Goal: Task Accomplishment & Management: Complete application form

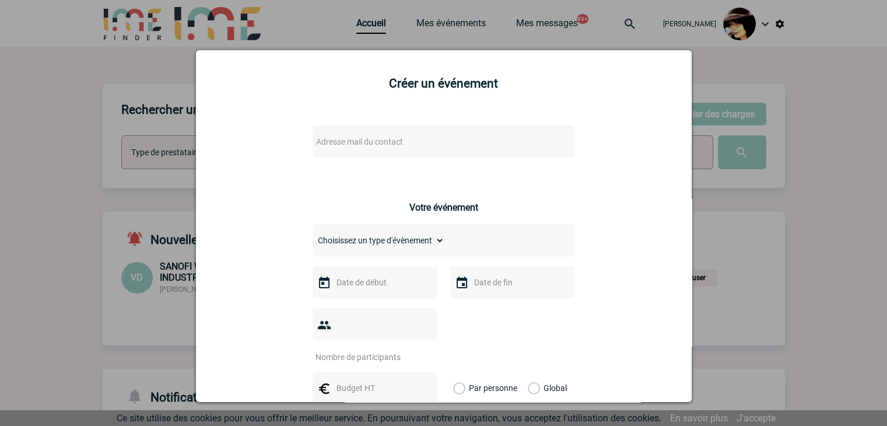
click at [735, 230] on div at bounding box center [443, 213] width 887 height 426
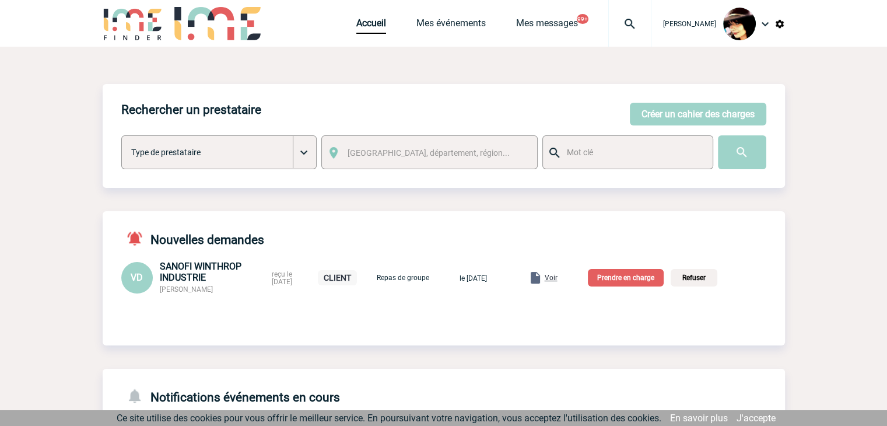
click at [620, 18] on img at bounding box center [630, 24] width 42 height 14
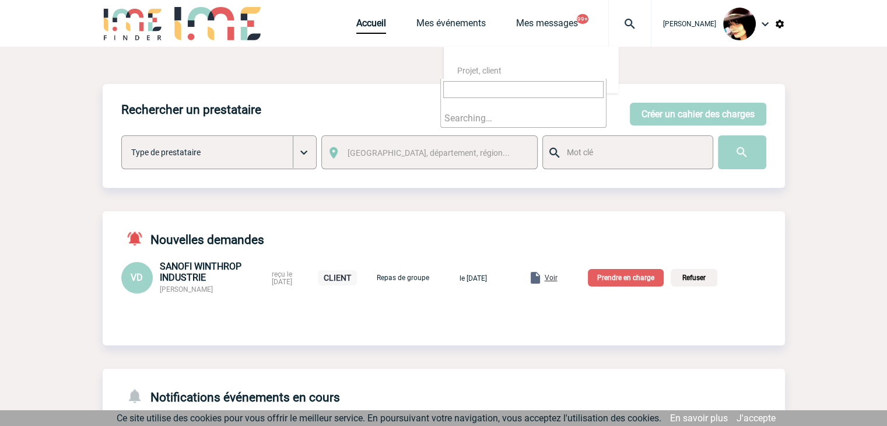
click at [487, 87] on input "search" at bounding box center [523, 89] width 160 height 17
type input "2000424830"
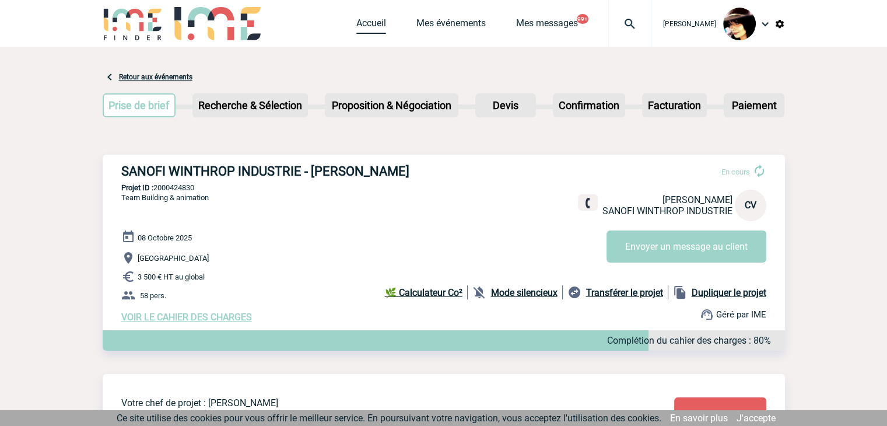
click at [356, 26] on link "Accueil" at bounding box center [371, 25] width 30 height 16
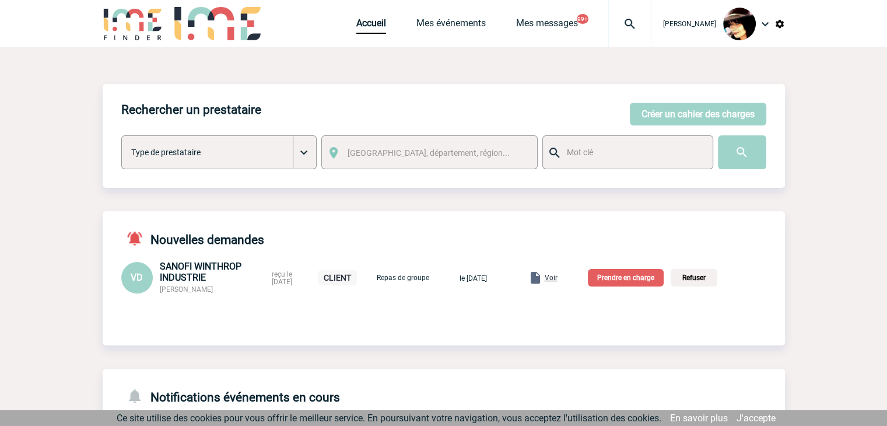
click at [557, 275] on span "Voir" at bounding box center [550, 277] width 13 height 8
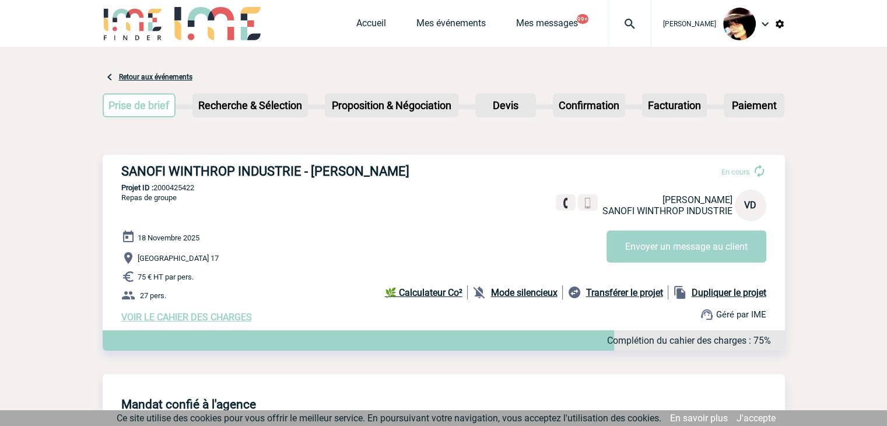
click at [189, 318] on span "VOIR LE CAHIER DES CHARGES" at bounding box center [186, 316] width 131 height 11
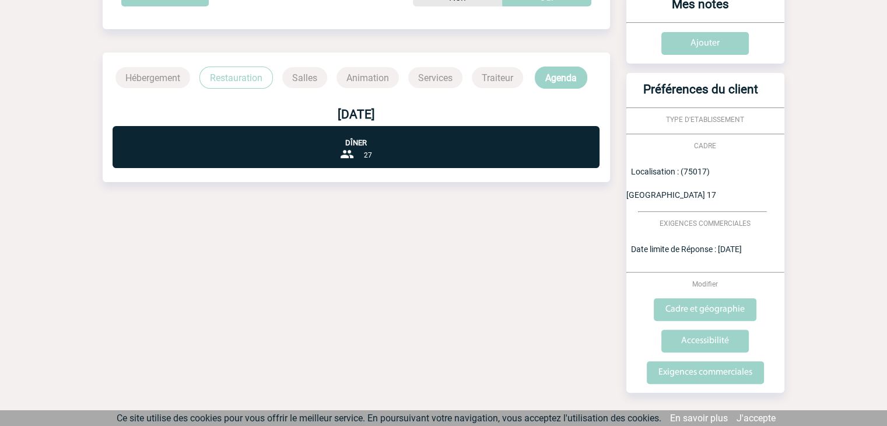
scroll to position [267, 0]
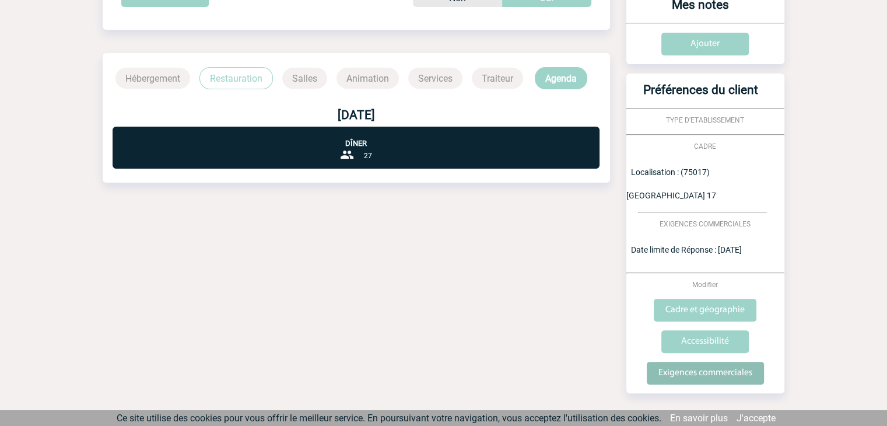
click at [690, 361] on input "Exigences commerciales" at bounding box center [704, 372] width 117 height 23
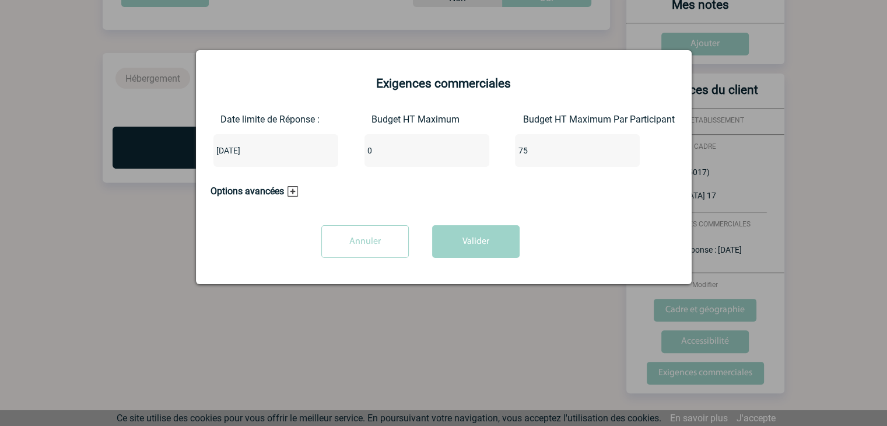
click at [427, 150] on input "0" at bounding box center [419, 150] width 110 height 15
type input "2025"
click at [483, 245] on button "Valider" at bounding box center [475, 241] width 87 height 33
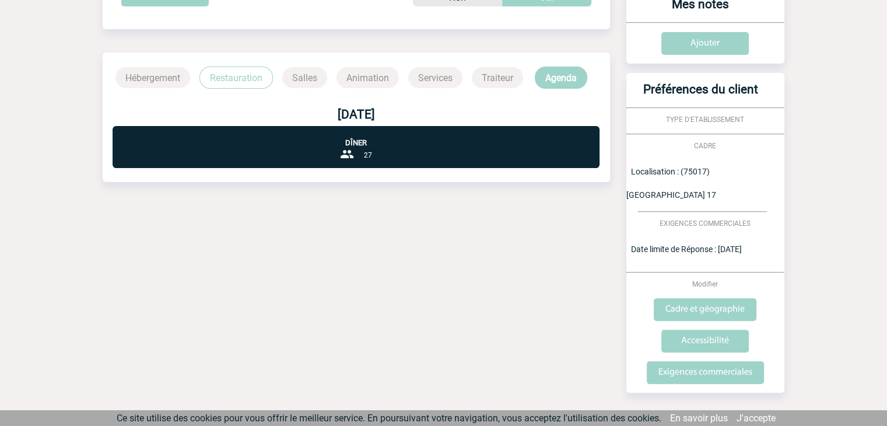
scroll to position [0, 0]
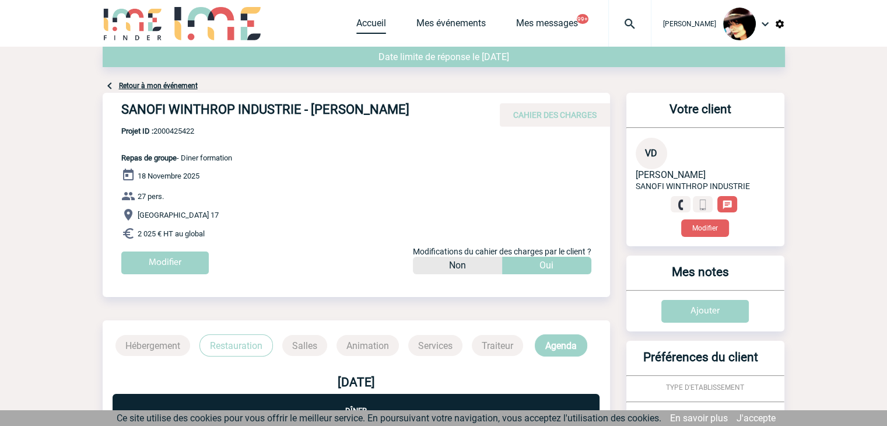
click at [364, 24] on link "Accueil" at bounding box center [371, 25] width 30 height 16
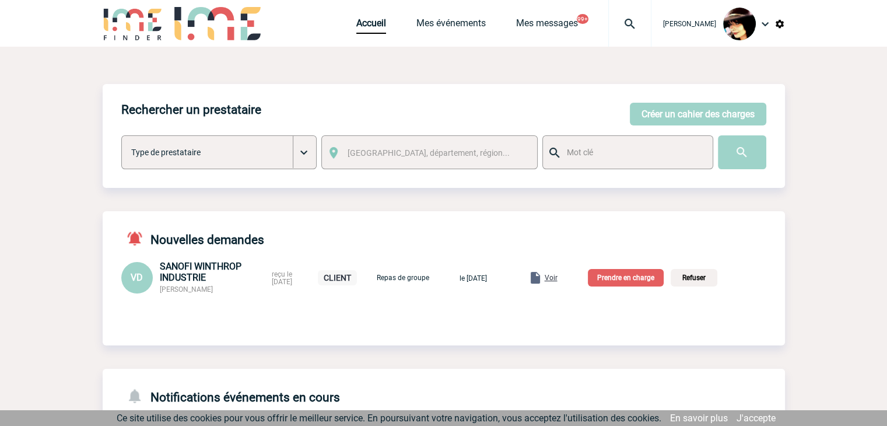
click at [624, 277] on p "Prendre en charge" at bounding box center [626, 277] width 76 height 17
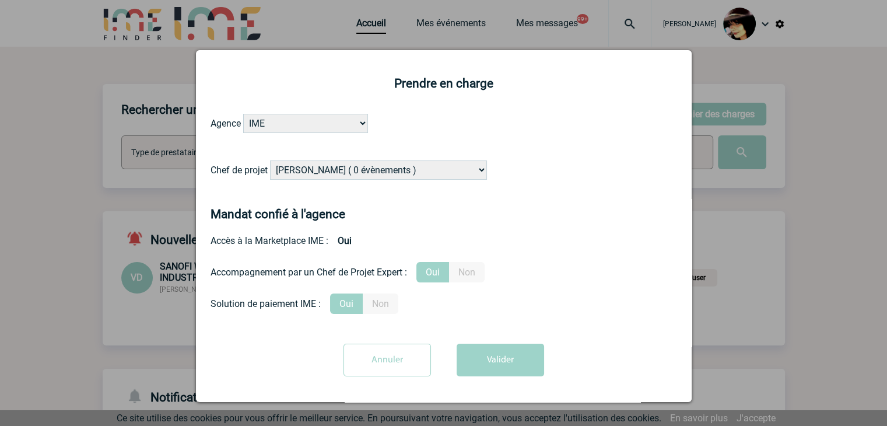
click at [397, 173] on select "[PERSON_NAME] ( 0 évènements ) [PERSON_NAME] ( 1196 évènements ) [PERSON_NAME] …" at bounding box center [378, 169] width 217 height 19
select select "131235"
click at [270, 161] on select "[PERSON_NAME] ( 0 évènements ) [PERSON_NAME] ( 1196 évènements ) [PERSON_NAME] …" at bounding box center [378, 169] width 217 height 19
click at [494, 367] on button "Valider" at bounding box center [499, 359] width 87 height 33
